Goal: Navigation & Orientation: Find specific page/section

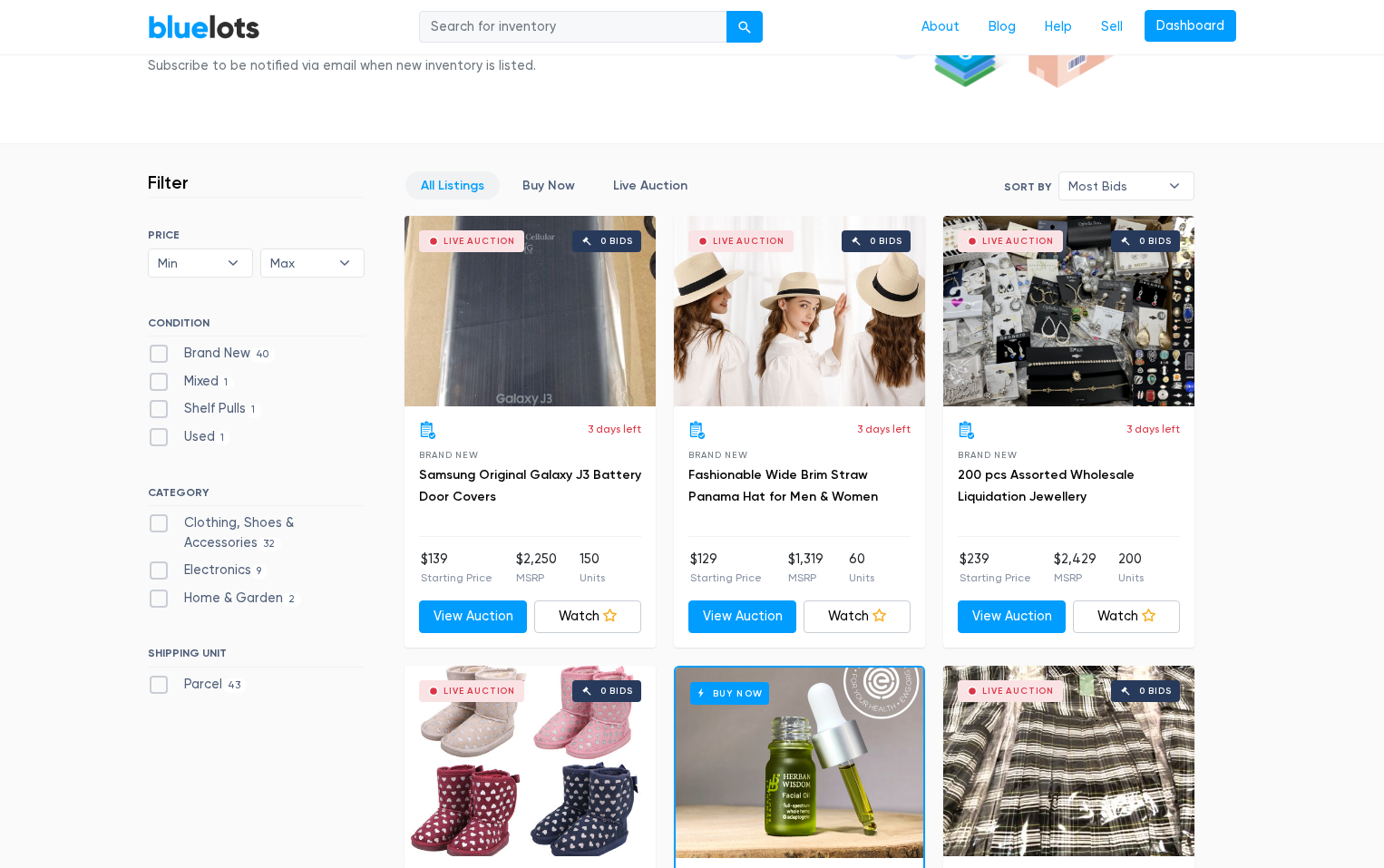
scroll to position [363, 0]
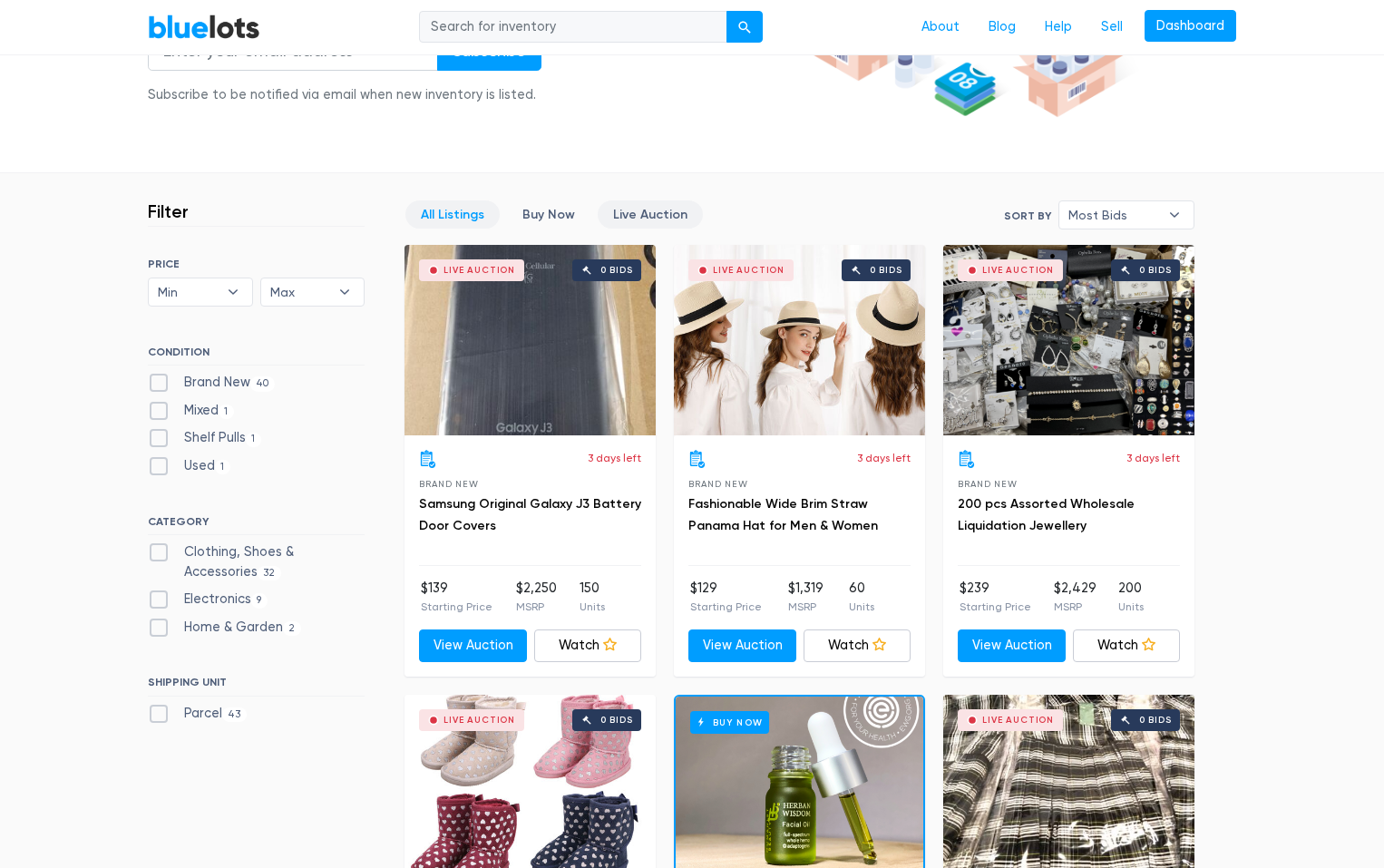
click at [628, 214] on link "Live Auction" at bounding box center [650, 214] width 105 height 28
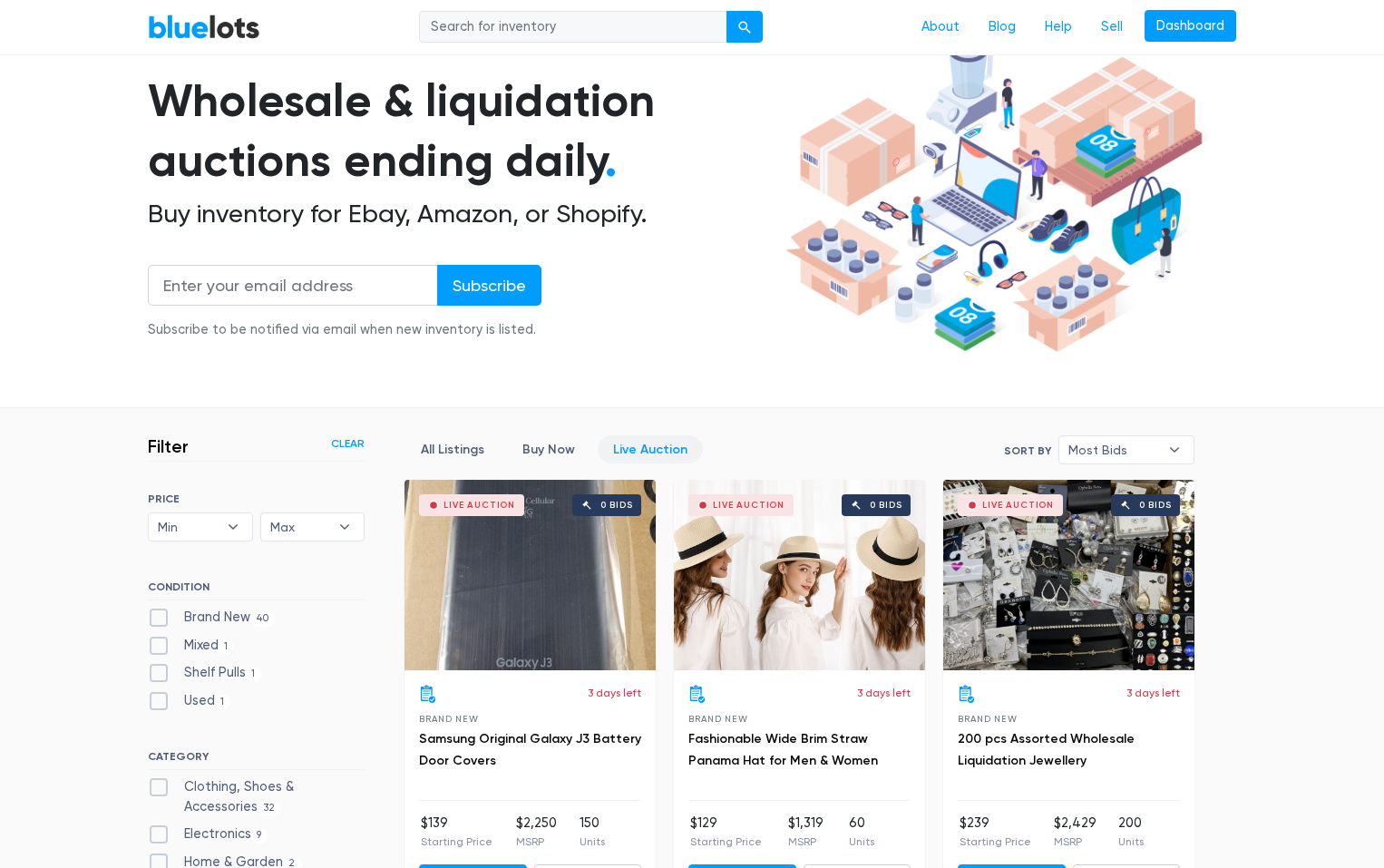
scroll to position [125, 0]
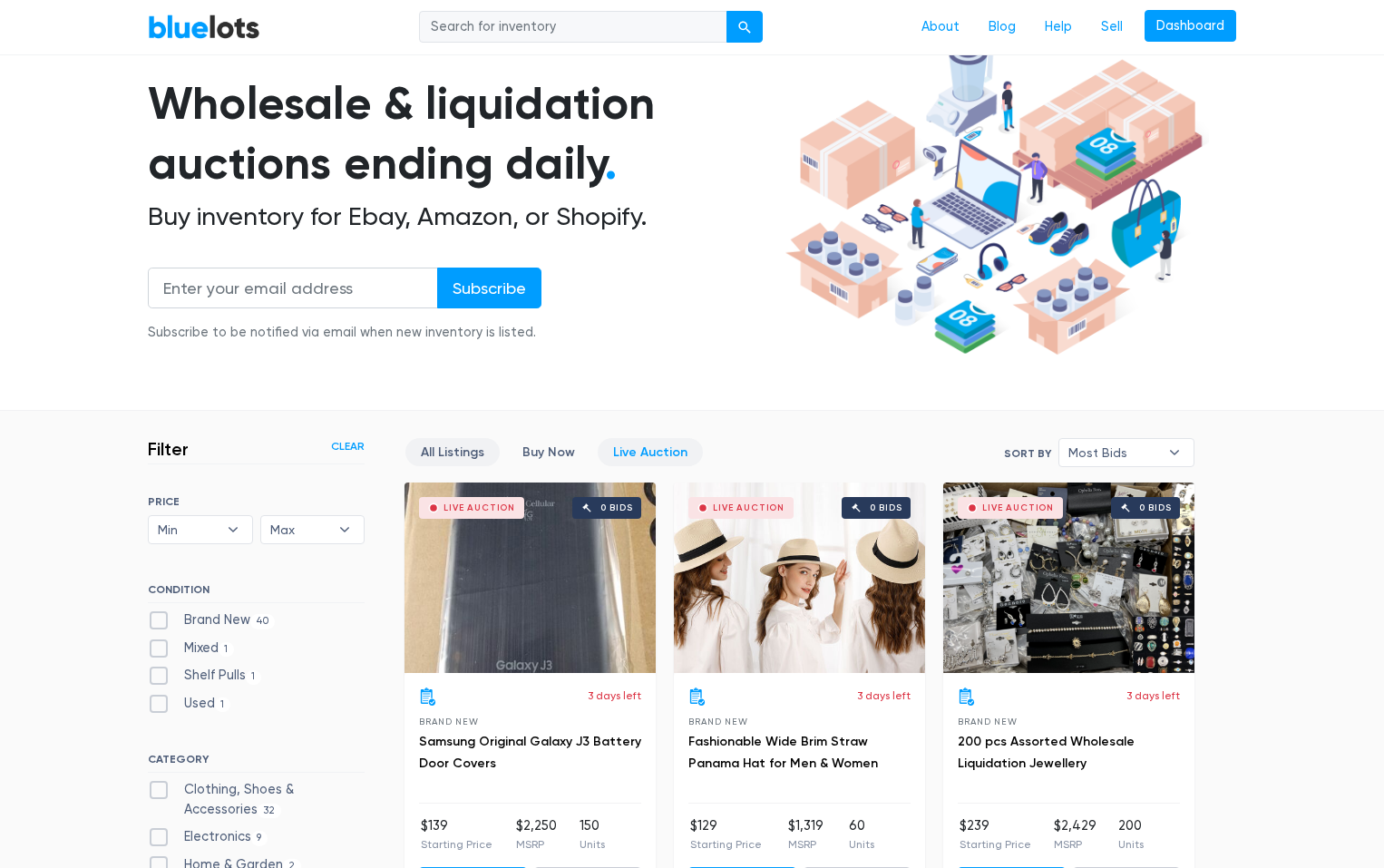
click at [452, 444] on link "All Listings" at bounding box center [452, 451] width 94 height 28
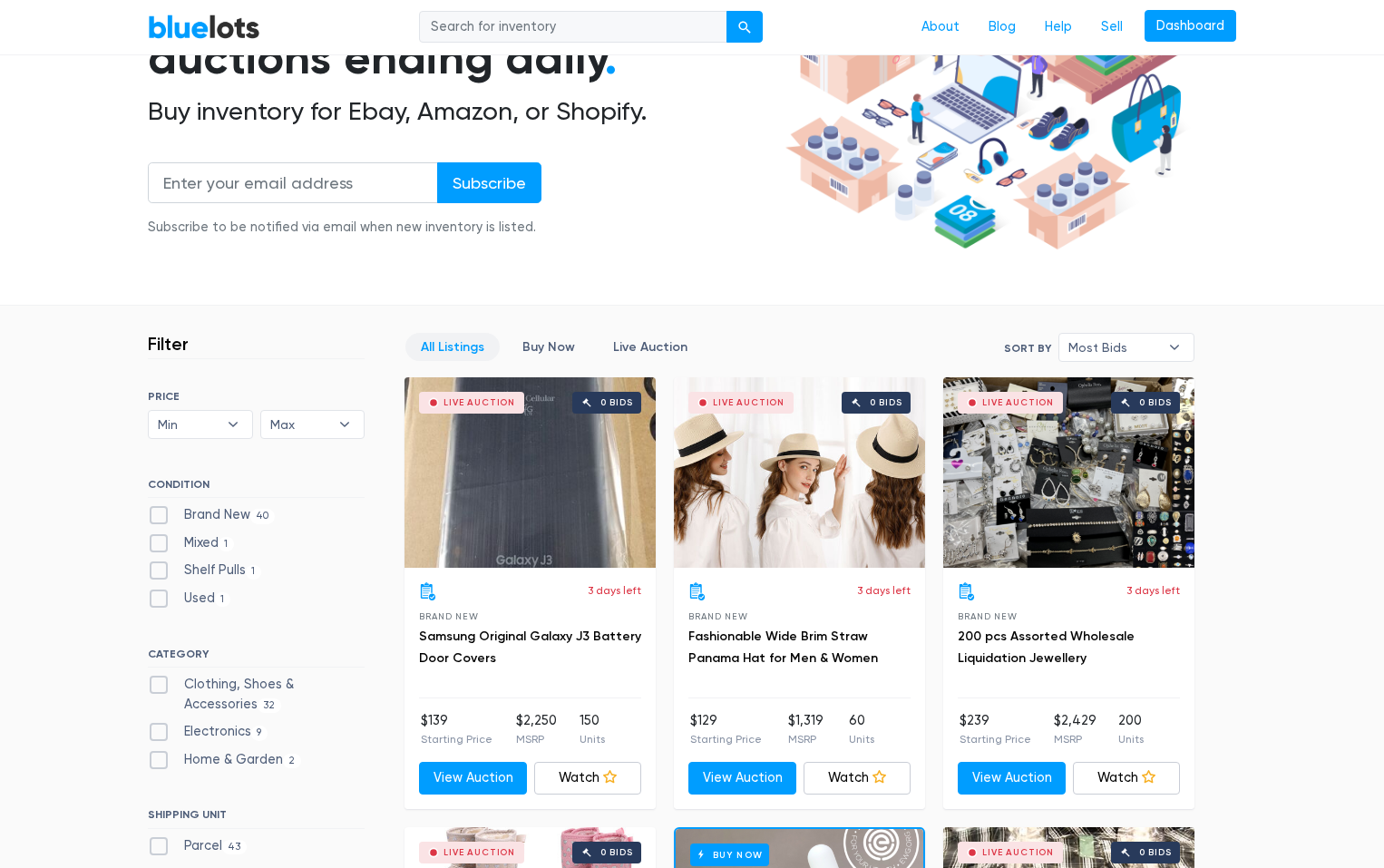
scroll to position [60, 0]
